Goal: Go to known website: Access a specific website the user already knows

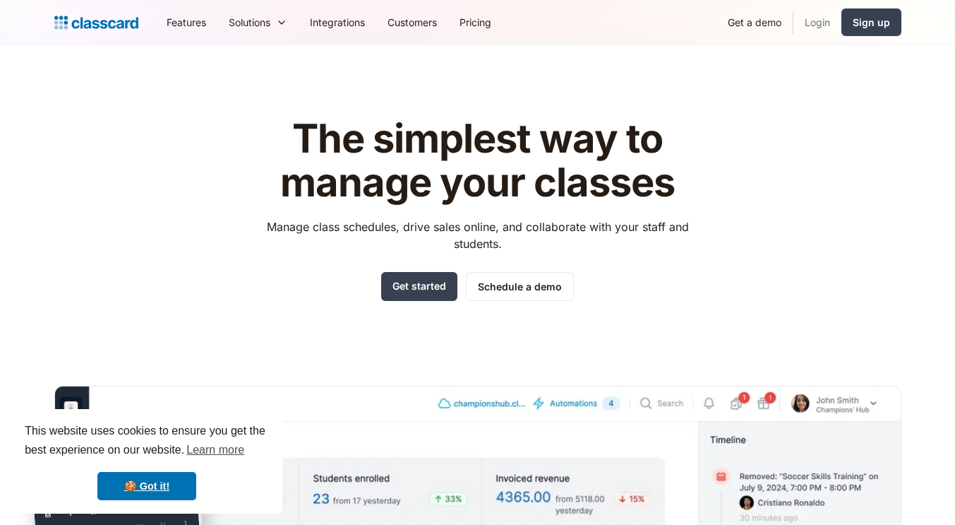
click at [810, 31] on link "Login" at bounding box center [818, 22] width 48 height 32
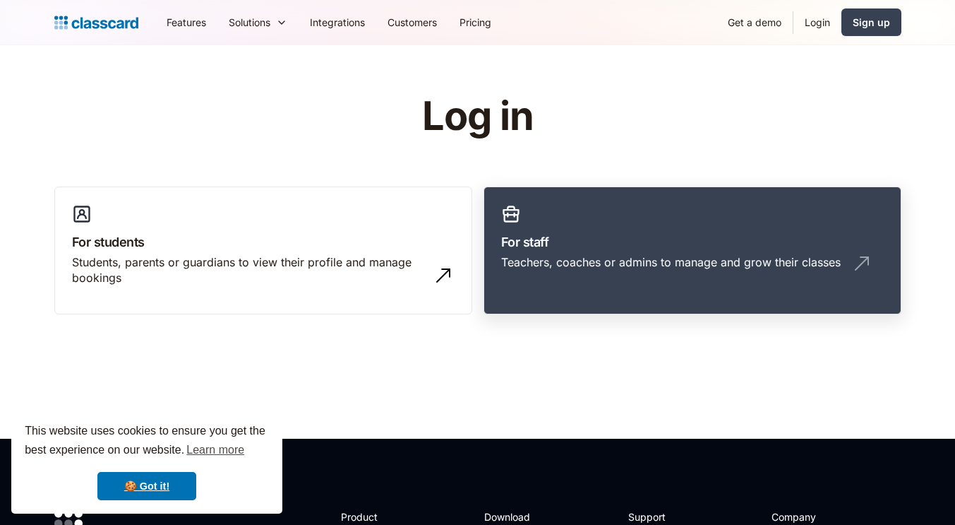
click at [562, 256] on div "Teachers, coaches or admins to manage and grow their classes" at bounding box center [671, 262] width 340 height 16
